Goal: Transaction & Acquisition: Obtain resource

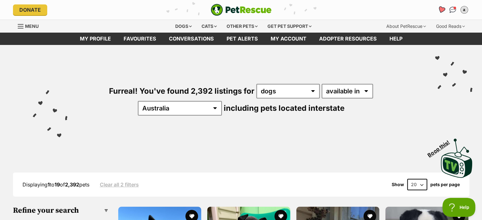
click at [441, 10] on icon "Favourites" at bounding box center [442, 9] width 8 height 7
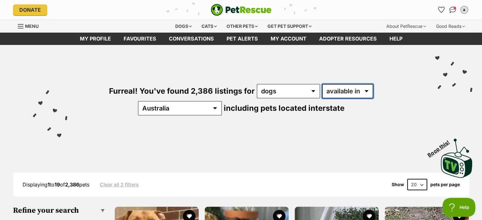
click at [324, 91] on select "available in located in" at bounding box center [347, 91] width 51 height 15
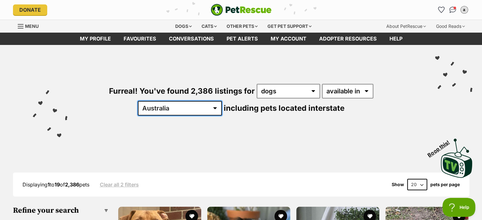
click at [222, 101] on select "Australia ACT NSW NT QLD SA TAS VIC WA" at bounding box center [180, 108] width 84 height 15
select select "QLD"
click at [222, 101] on select "Australia ACT NSW NT QLD SA TAS VIC WA" at bounding box center [180, 108] width 84 height 15
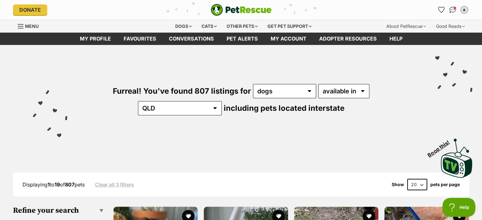
select select "disabled"
click at [318, 84] on select "available in located in" at bounding box center [343, 91] width 51 height 15
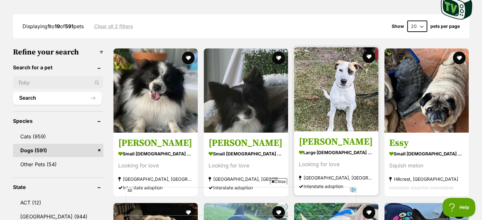
click at [321, 114] on img at bounding box center [336, 89] width 84 height 84
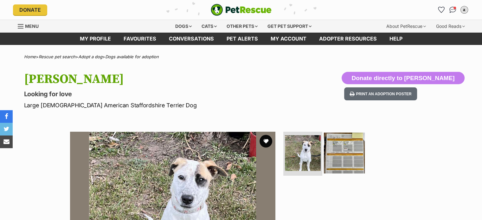
click at [351, 150] on img at bounding box center [344, 153] width 41 height 41
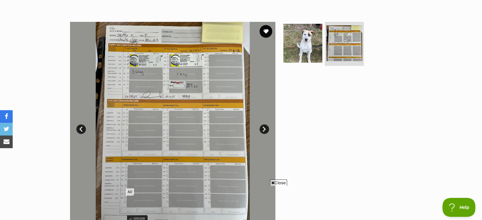
scroll to position [95, 0]
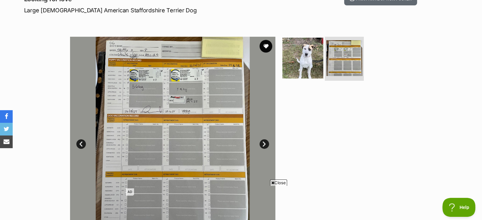
click at [291, 62] on img at bounding box center [303, 57] width 41 height 41
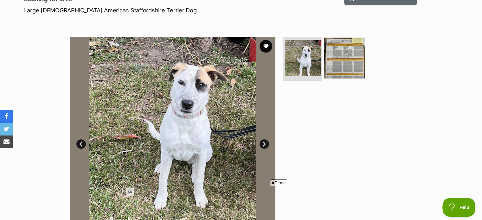
click at [348, 62] on img at bounding box center [344, 57] width 41 height 41
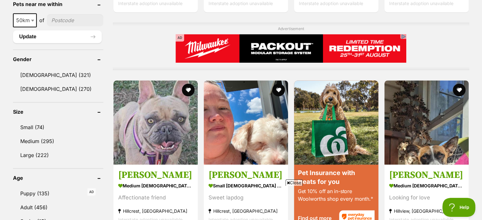
scroll to position [539, 0]
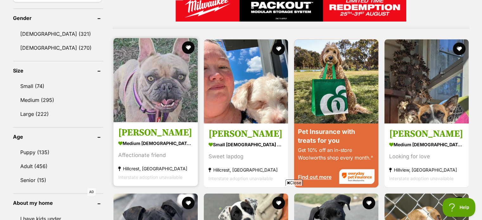
click at [163, 74] on img at bounding box center [156, 80] width 84 height 84
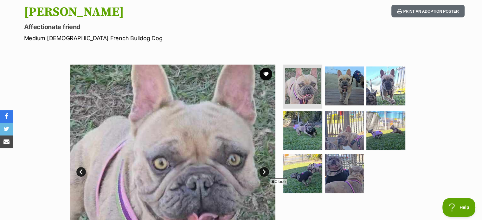
scroll to position [63, 0]
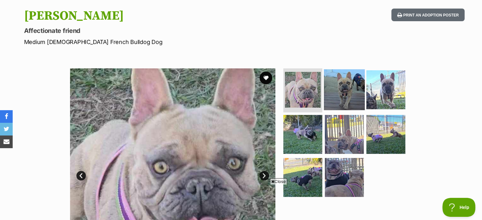
click at [355, 93] on img at bounding box center [344, 89] width 41 height 41
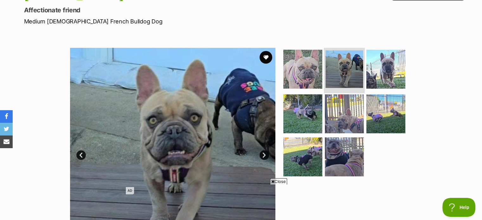
scroll to position [95, 0]
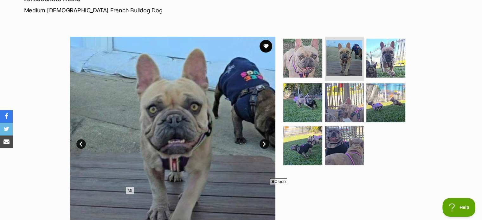
click at [278, 183] on span "Close" at bounding box center [278, 182] width 17 height 6
click at [385, 62] on img at bounding box center [386, 57] width 41 height 41
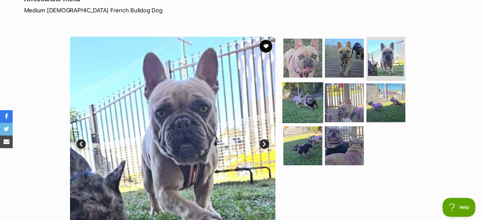
click at [311, 108] on img at bounding box center [303, 102] width 41 height 41
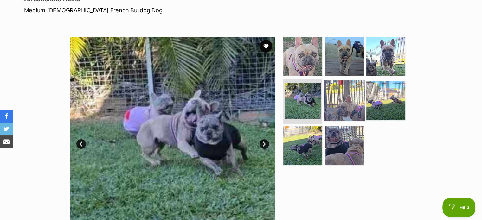
click at [338, 104] on img at bounding box center [344, 101] width 41 height 41
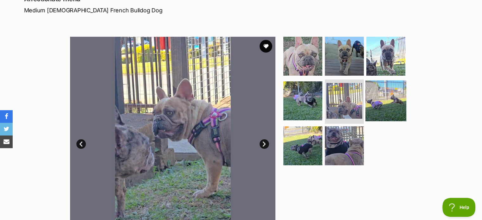
click at [374, 101] on img at bounding box center [386, 101] width 41 height 41
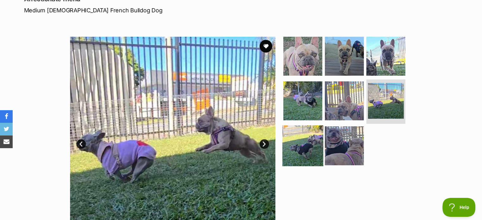
click at [307, 139] on img at bounding box center [303, 146] width 41 height 41
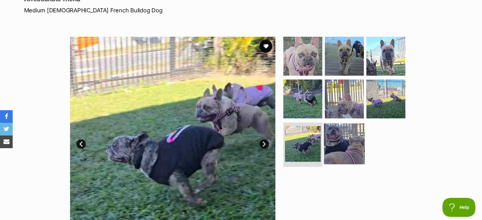
click at [347, 140] on img at bounding box center [344, 144] width 41 height 41
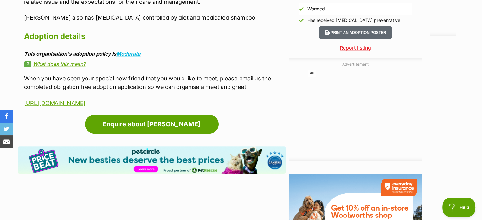
scroll to position [634, 0]
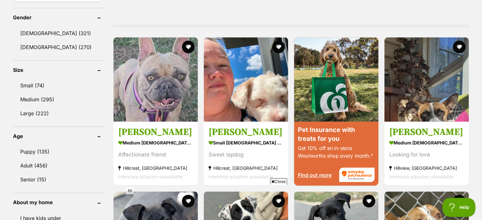
click at [0, 140] on div "Displaying 1 to 19 of 591 pets Clear all 2 filters Show 20 40 60 pets per page …" at bounding box center [241, 206] width 482 height 1179
